Goal: Task Accomplishment & Management: Manage account settings

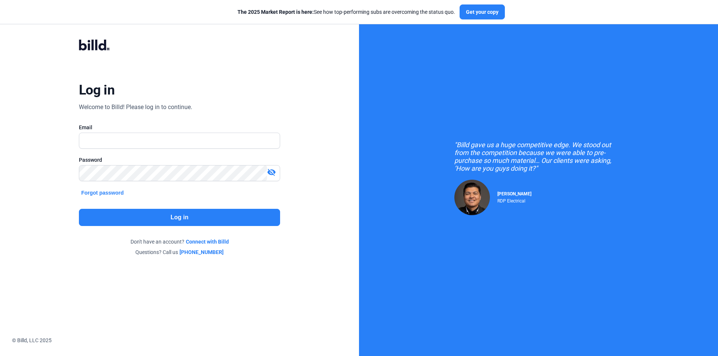
type input "[PERSON_NAME][EMAIL_ADDRESS][DOMAIN_NAME]"
click at [125, 218] on button "Log in" at bounding box center [179, 217] width 201 height 17
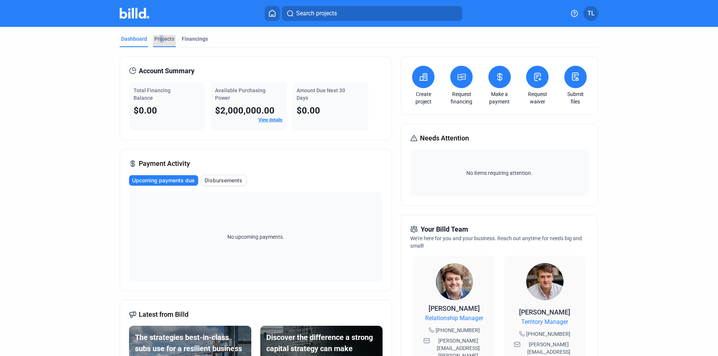
drag, startPoint x: 159, startPoint y: 37, endPoint x: 157, endPoint y: 44, distance: 7.3
click at [159, 37] on div "Projects" at bounding box center [164, 38] width 20 height 7
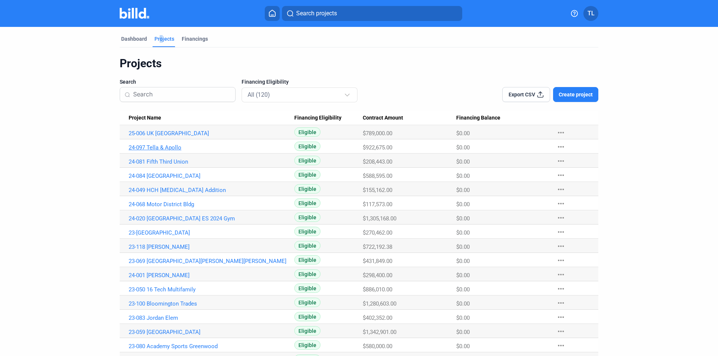
click at [171, 146] on link "24-097 Tella & Apollo" at bounding box center [212, 147] width 166 height 7
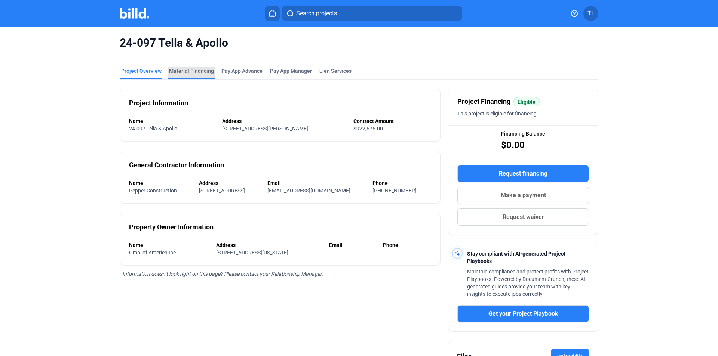
click at [185, 70] on div "Material Financing" at bounding box center [191, 70] width 45 height 7
